Goal: Information Seeking & Learning: Get advice/opinions

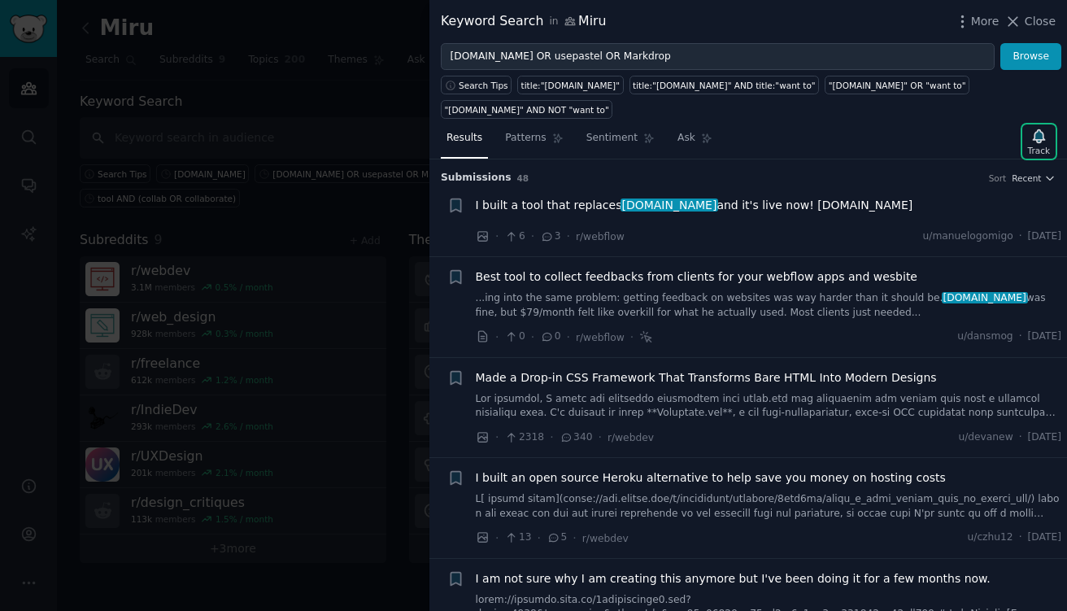
scroll to position [404, 0]
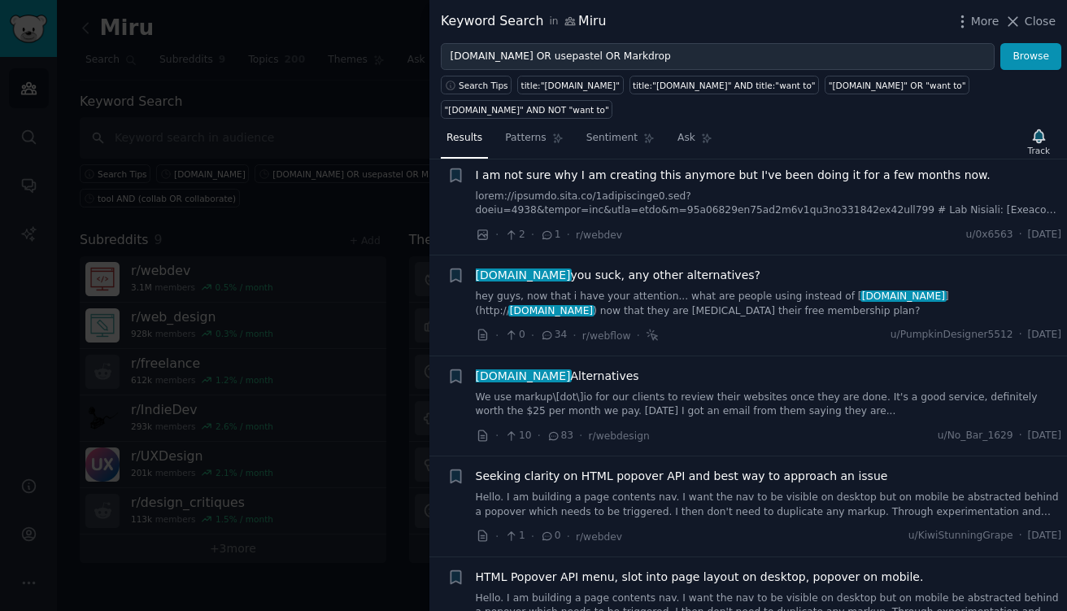
click at [350, 42] on div at bounding box center [533, 305] width 1067 height 611
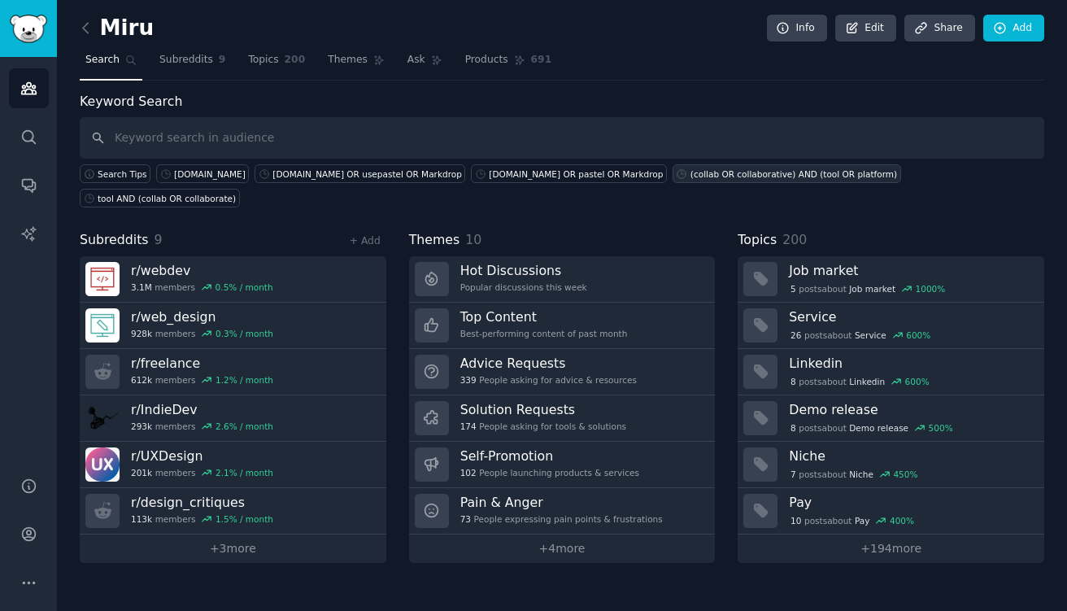
click at [673, 167] on link "(collab OR collaborative) AND (tool OR platform)" at bounding box center [787, 173] width 229 height 19
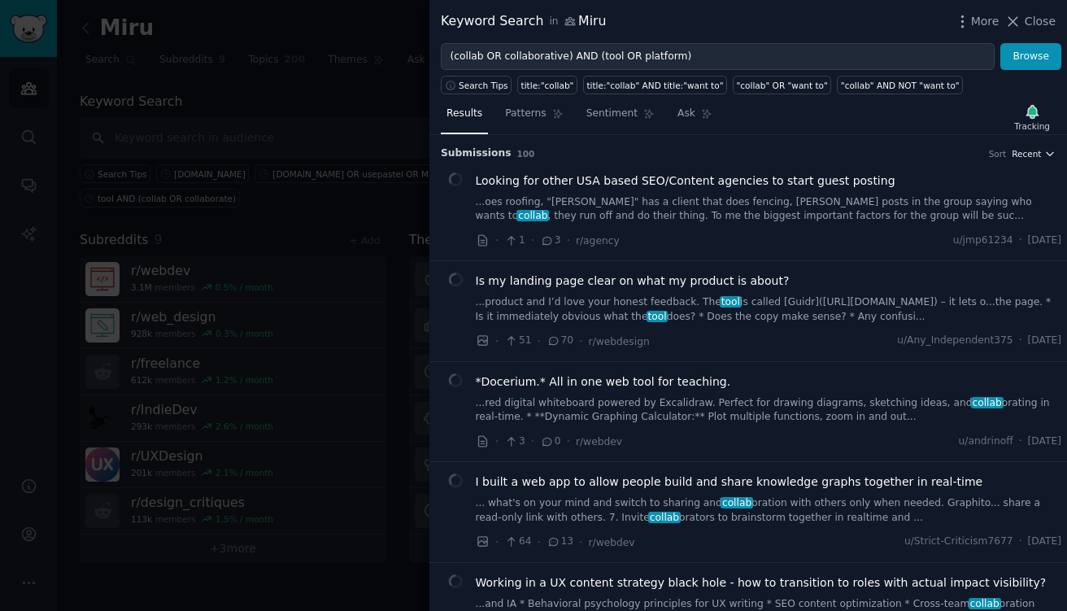
click at [1026, 152] on span "Recent" at bounding box center [1026, 153] width 29 height 11
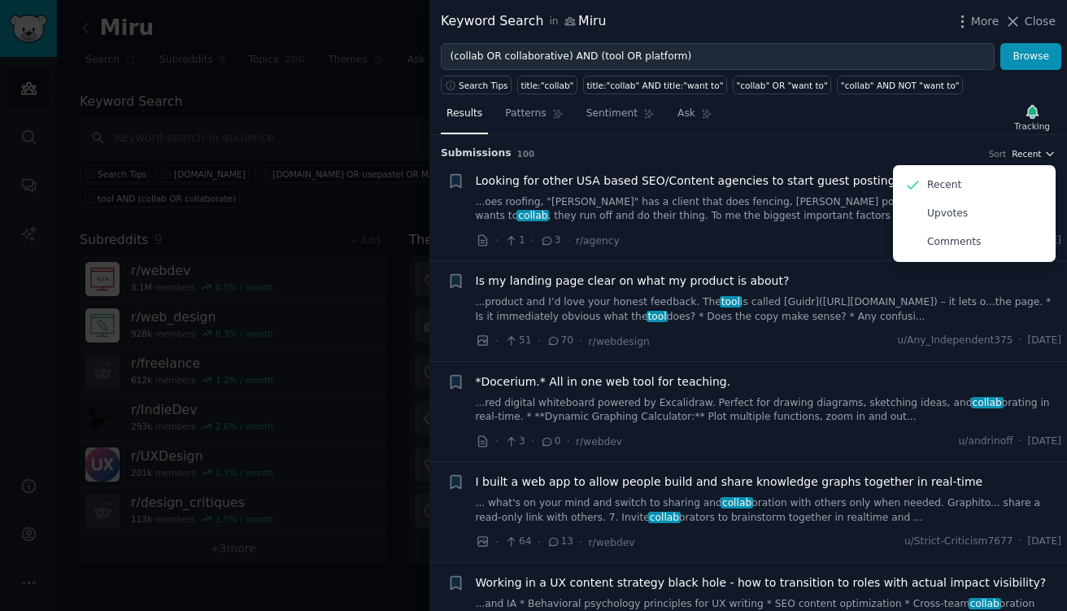
click at [1026, 152] on span "Recent" at bounding box center [1026, 153] width 29 height 11
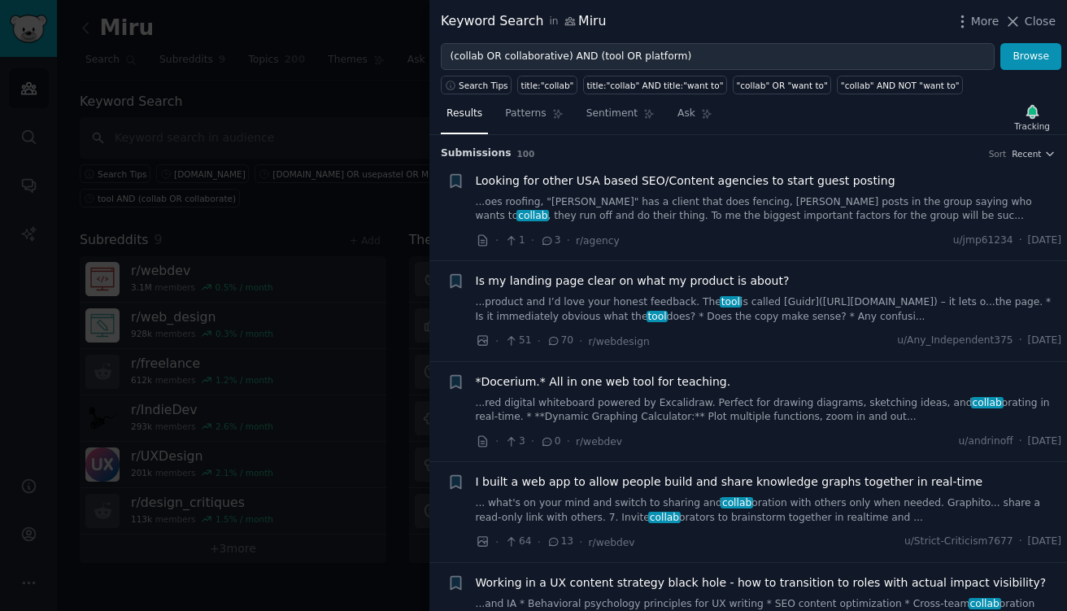
click at [718, 182] on span "Looking for other USA based SEO/Content agencies to start guest posting" at bounding box center [686, 180] width 420 height 17
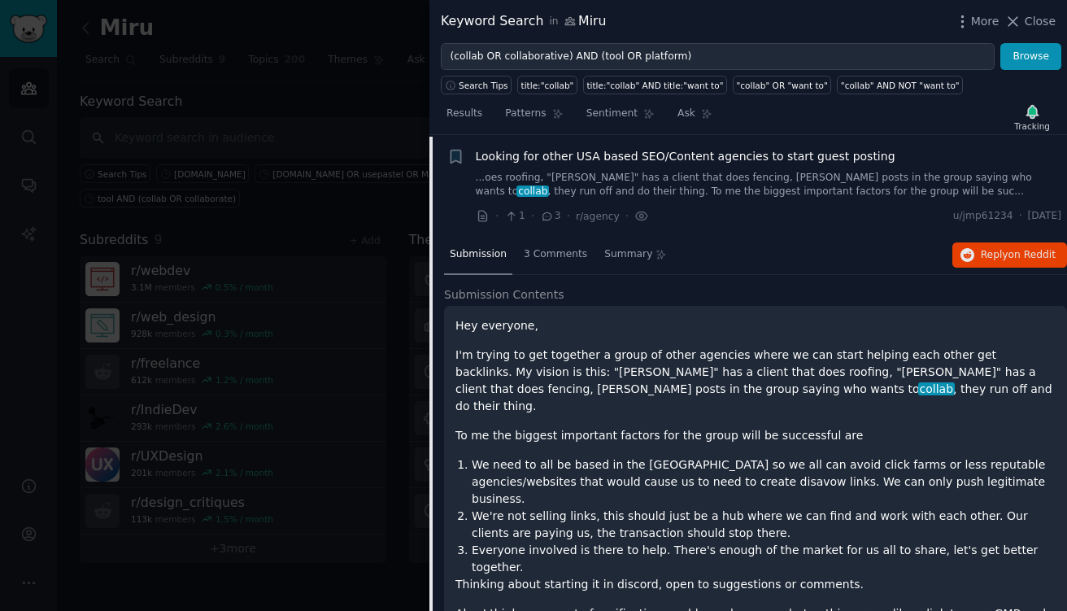
scroll to position [25, 0]
click at [727, 174] on link "...oes roofing, "[PERSON_NAME]" has a client that does fencing, [PERSON_NAME] p…" at bounding box center [769, 184] width 587 height 28
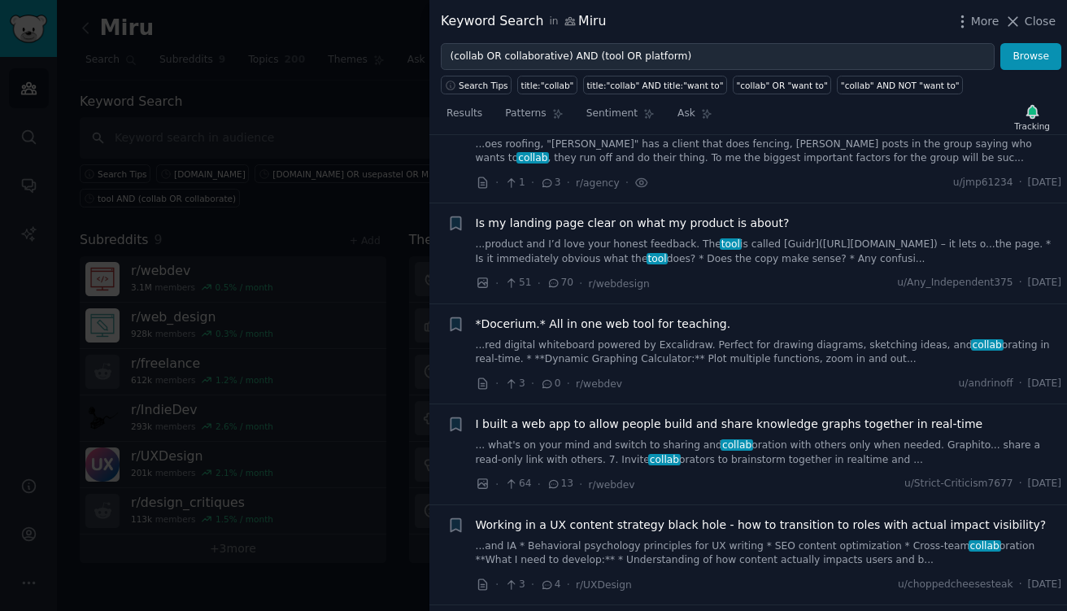
scroll to position [72, 0]
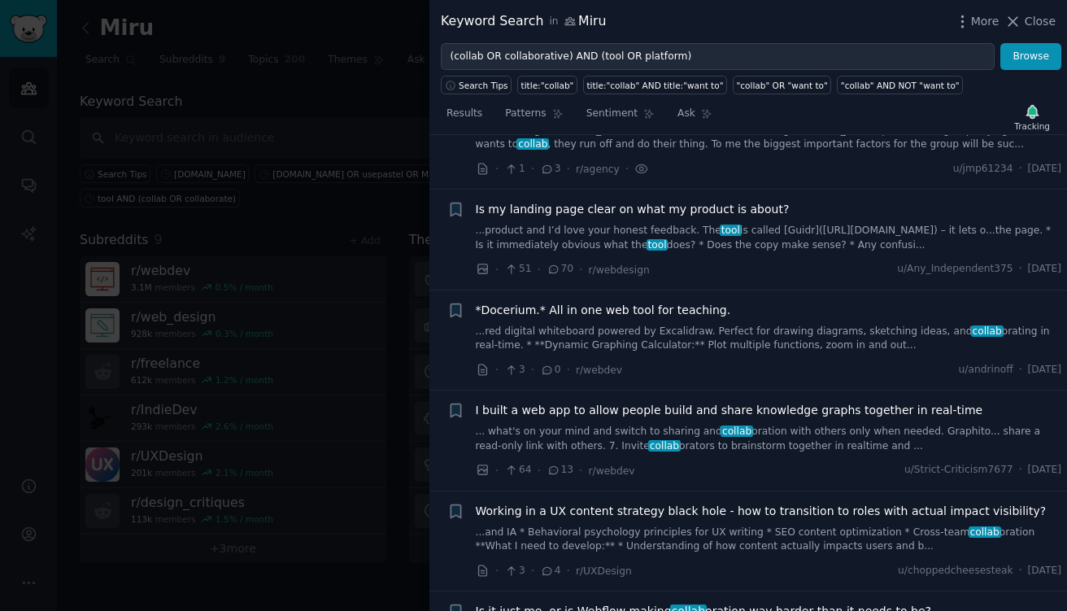
click at [644, 204] on span "Is my landing page clear on what my product is about?" at bounding box center [633, 209] width 314 height 17
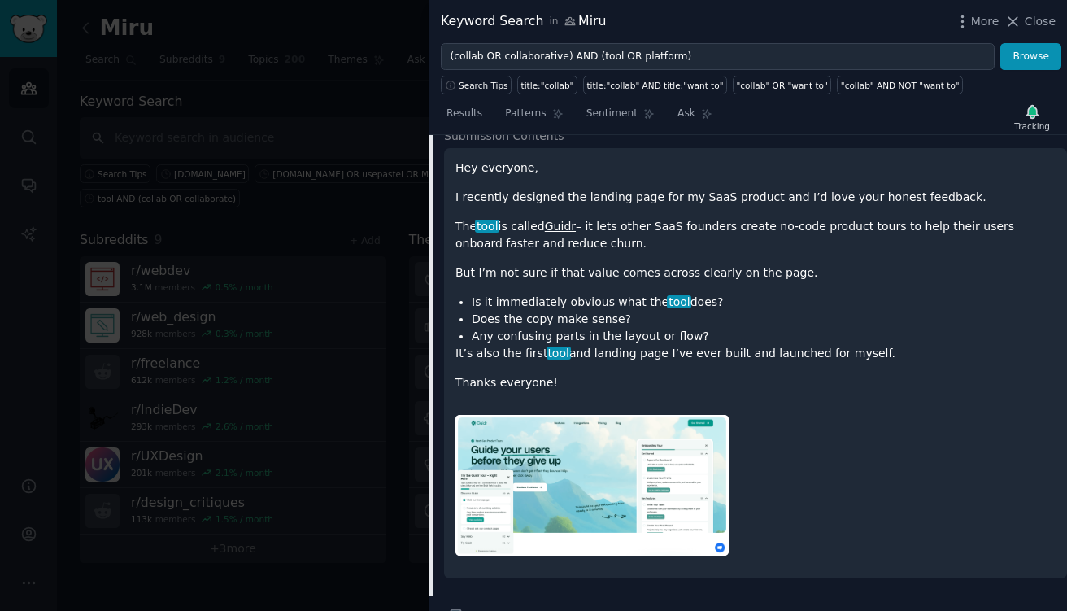
scroll to position [284, 0]
click at [563, 224] on link "Guidr" at bounding box center [560, 225] width 31 height 13
drag, startPoint x: 460, startPoint y: 193, endPoint x: 756, endPoint y: 239, distance: 299.8
click at [756, 239] on div "Hey everyone, I recently designed the landing page for my SaaS product and I’d …" at bounding box center [756, 275] width 600 height 232
click at [756, 239] on p "The tool is called Guidr – it lets other SaaS founders create no-code product t…" at bounding box center [756, 234] width 600 height 34
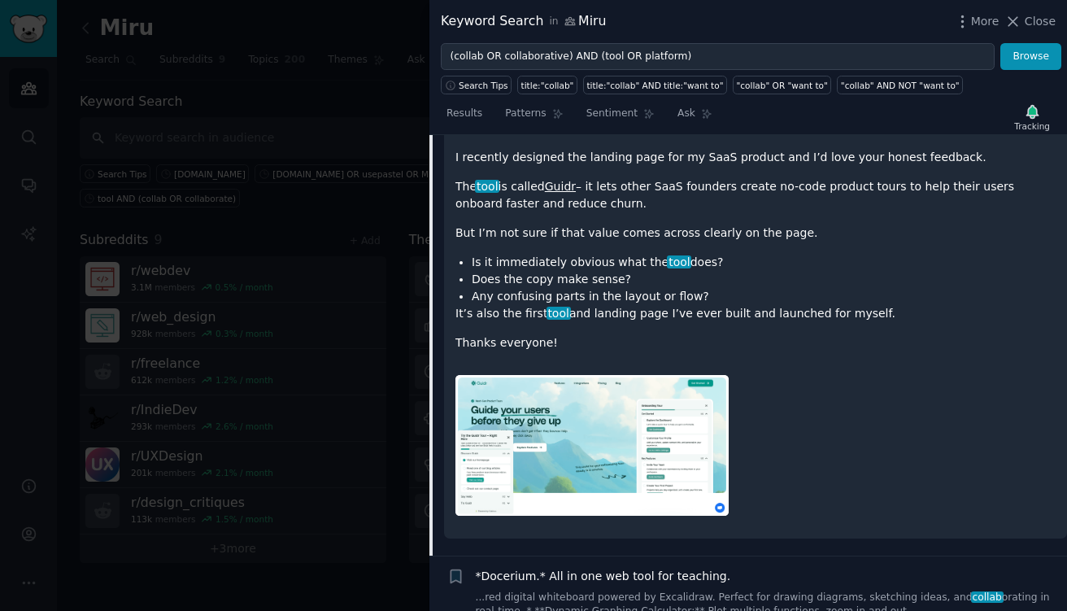
scroll to position [325, 0]
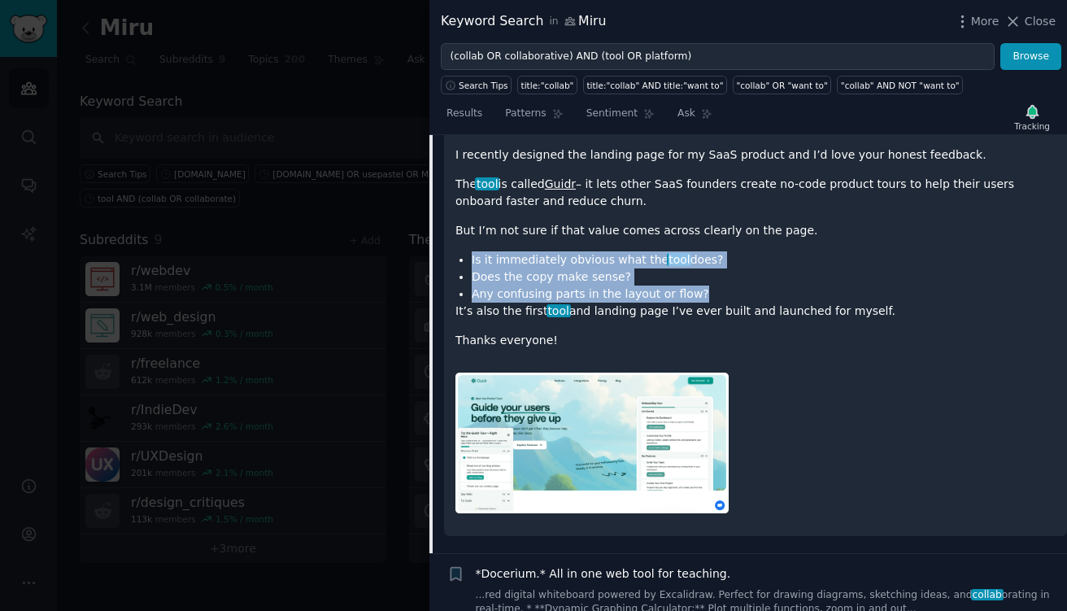
drag, startPoint x: 472, startPoint y: 259, endPoint x: 700, endPoint y: 286, distance: 229.5
click at [700, 286] on ul "Is it immediately obvious what the tool does? Does the copy make sense? Any con…" at bounding box center [756, 276] width 600 height 51
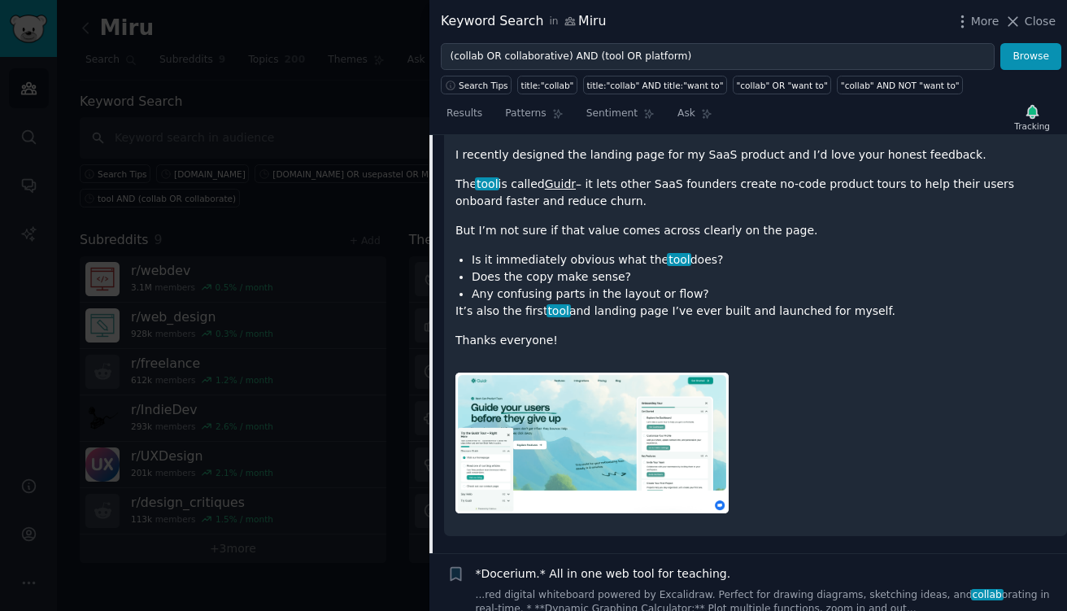
click at [700, 286] on li "Any confusing parts in the layout or flow?" at bounding box center [764, 294] width 584 height 17
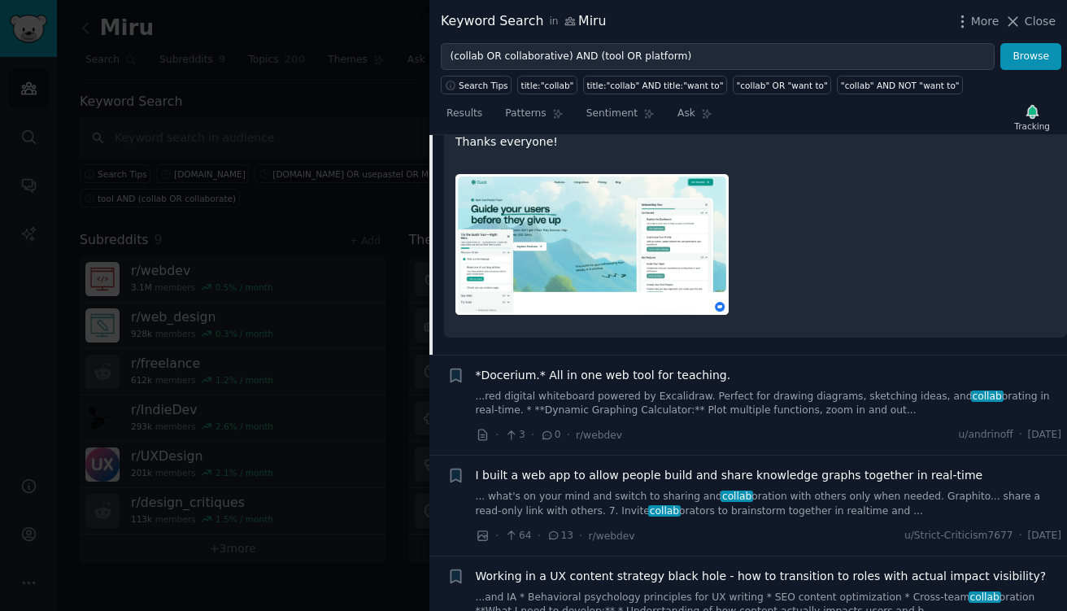
scroll to position [594, 0]
